Goal: Check status: Check status

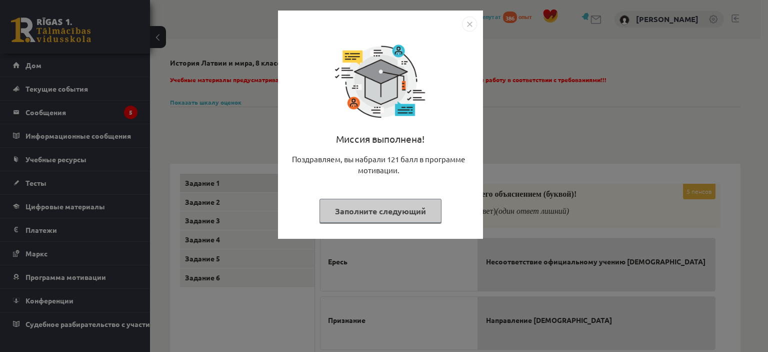
click at [519, 152] on div "Миссия выполнена! Поздравляем, вы набрали 121 балл в программе мотивации. Запол…" at bounding box center [384, 176] width 768 height 352
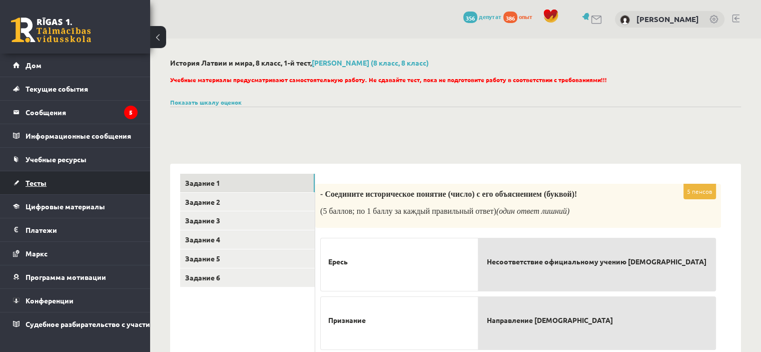
click at [76, 178] on link "Тесты" at bounding box center [75, 182] width 125 height 23
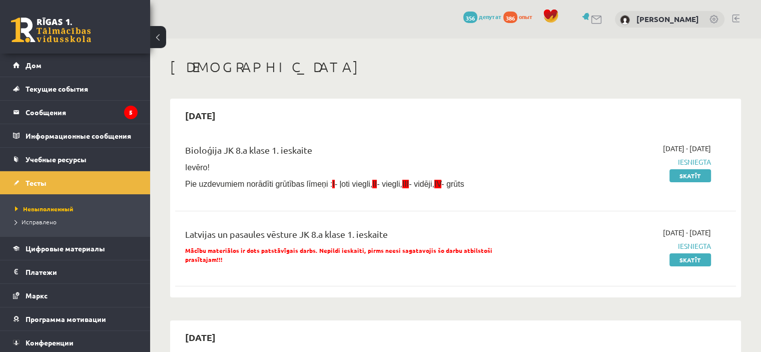
click at [44, 220] on font "Исправлено" at bounding box center [39, 222] width 35 height 8
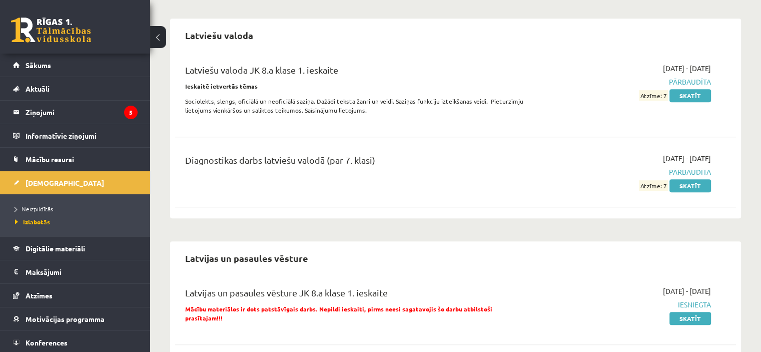
scroll to position [587, 0]
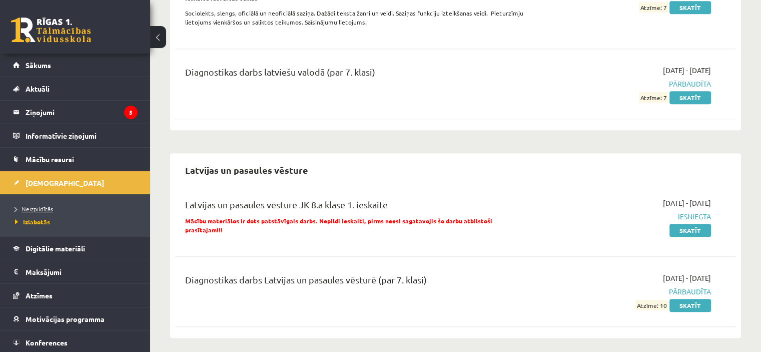
click at [56, 209] on link "Neizpildītās" at bounding box center [77, 208] width 125 height 9
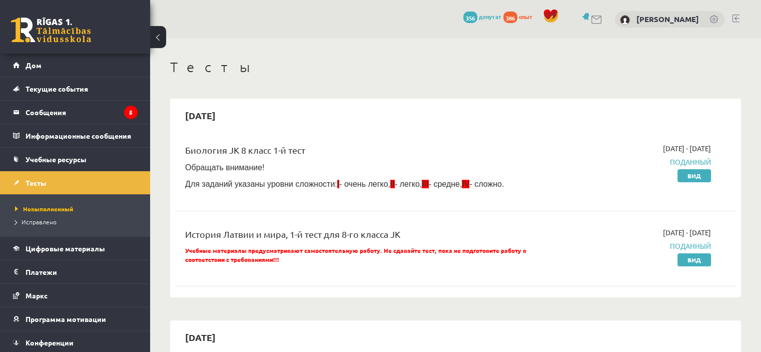
click at [698, 163] on font "Поданный" at bounding box center [690, 161] width 41 height 9
click at [693, 174] on font "Вид" at bounding box center [694, 176] width 14 height 8
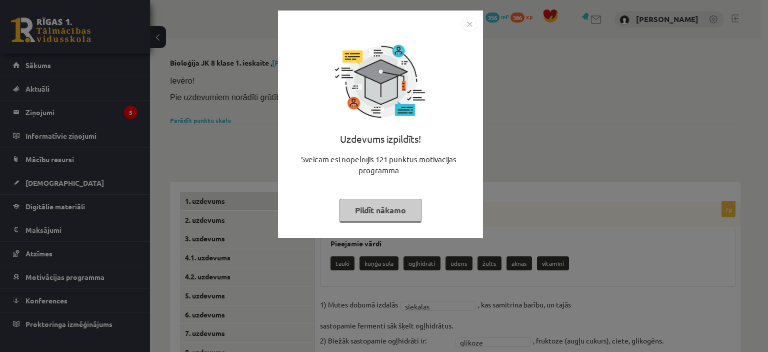
click at [253, 88] on div "Uzdevums izpildīts! Sveicam esi nopelnījis 121 punktus motivācijas programmā Pi…" at bounding box center [384, 176] width 768 height 352
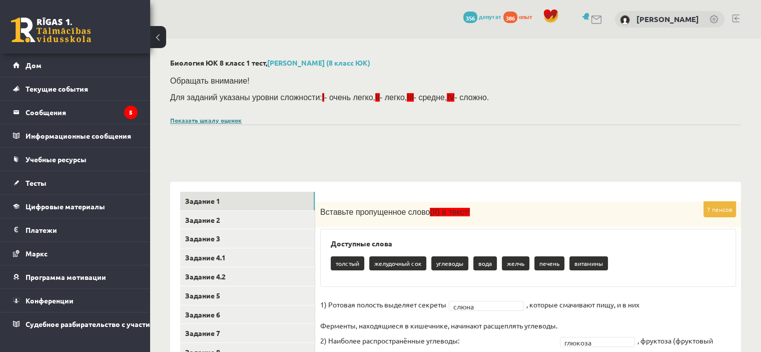
click at [216, 119] on font "Показать шкалу оценок" at bounding box center [206, 120] width 72 height 8
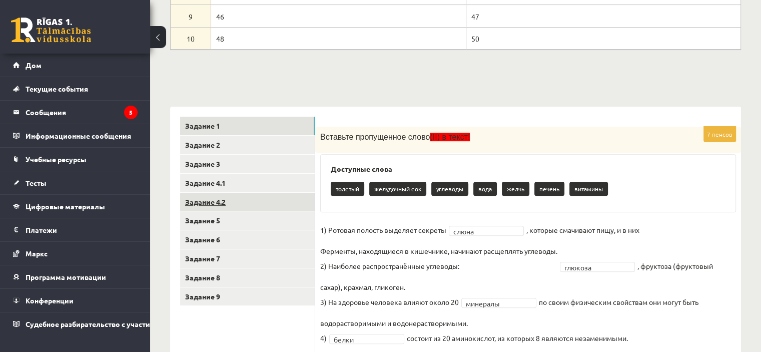
scroll to position [500, 0]
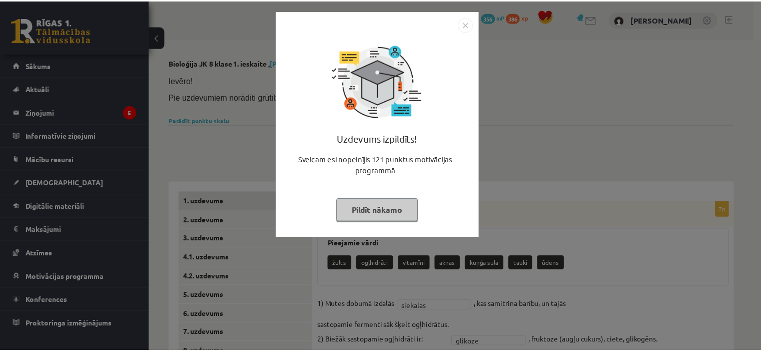
scroll to position [272, 0]
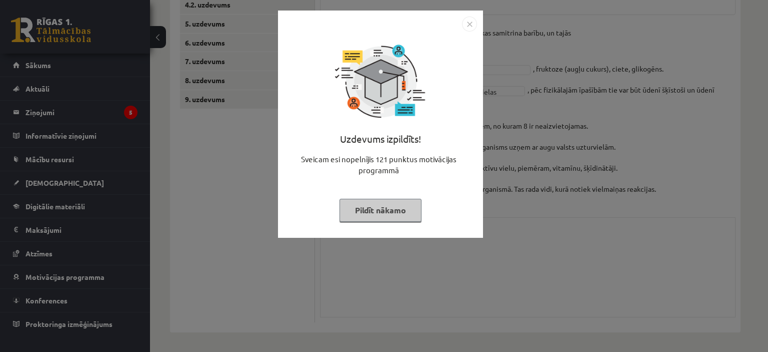
click at [89, 90] on div "Uzdevums izpildīts! Sveicam esi nopelnījis 121 punktus motivācijas programmā Pi…" at bounding box center [384, 176] width 768 height 352
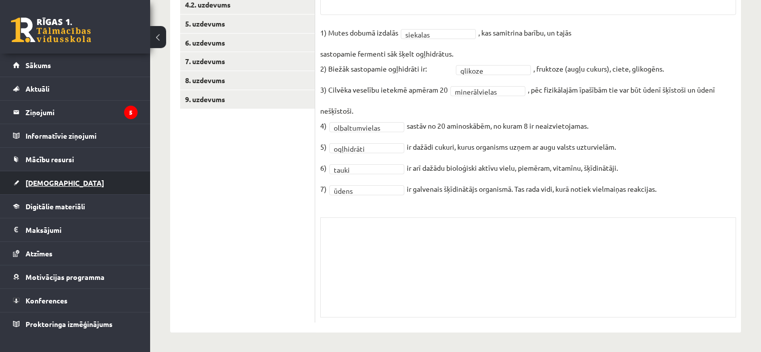
click at [51, 181] on span "[DEMOGRAPHIC_DATA]" at bounding box center [65, 182] width 79 height 9
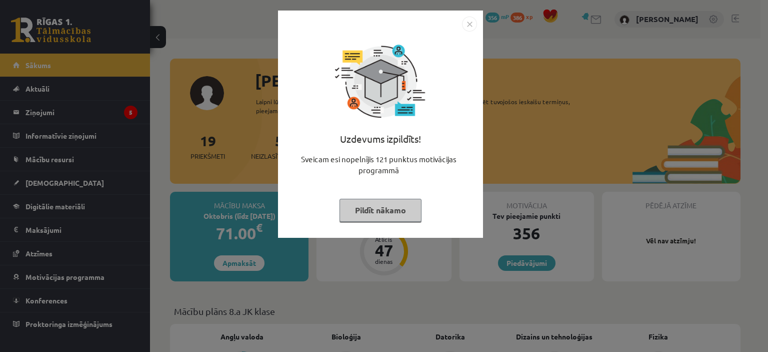
click at [244, 151] on div "Uzdevums izpildīts! Sveicam esi nopelnījis 121 punktus motivācijas programmā Pi…" at bounding box center [384, 176] width 768 height 352
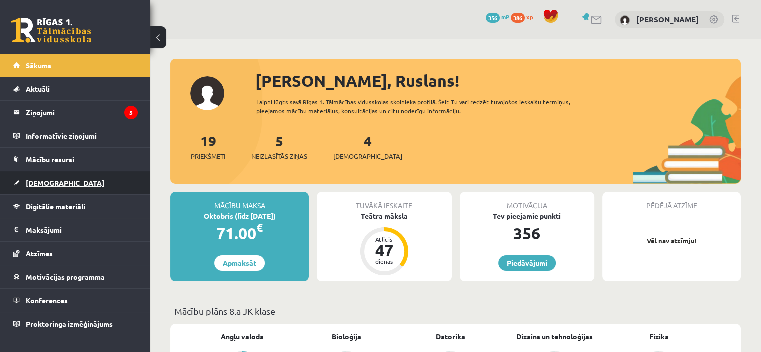
click at [93, 188] on link "[DEMOGRAPHIC_DATA]" at bounding box center [75, 182] width 125 height 23
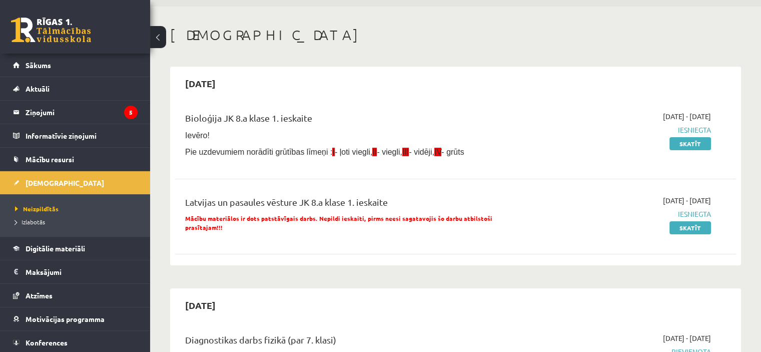
scroll to position [50, 0]
